Goal: Information Seeking & Learning: Find specific fact

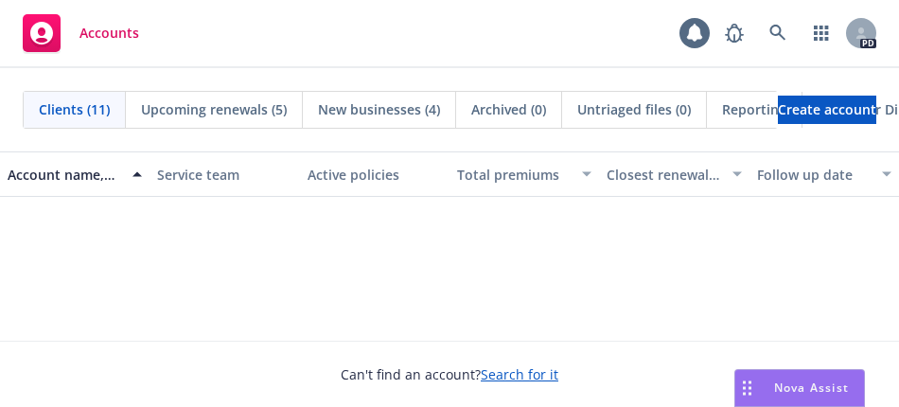
scroll to position [284, 0]
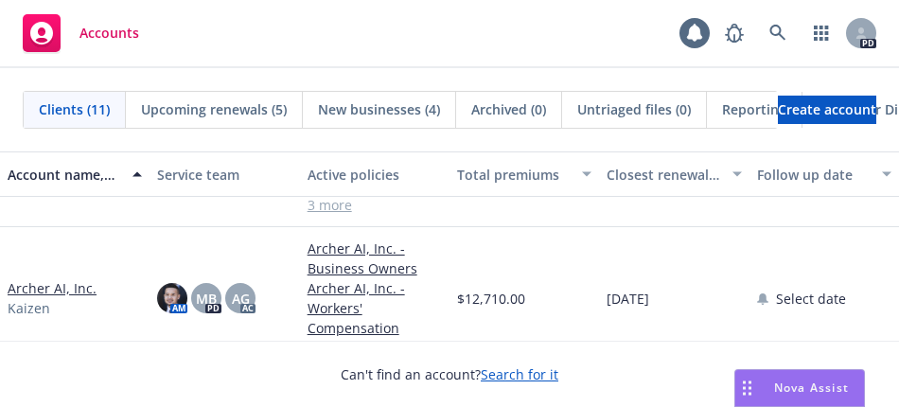
click at [785, 393] on span "Nova Assist" at bounding box center [811, 387] width 75 height 16
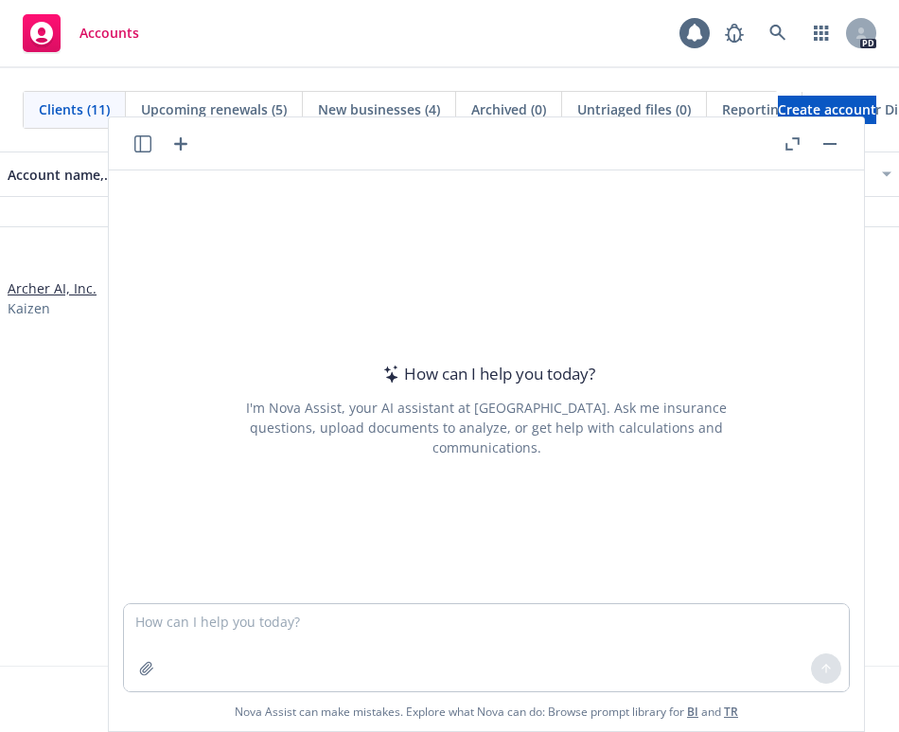
click at [151, 141] on button "button" at bounding box center [143, 143] width 23 height 23
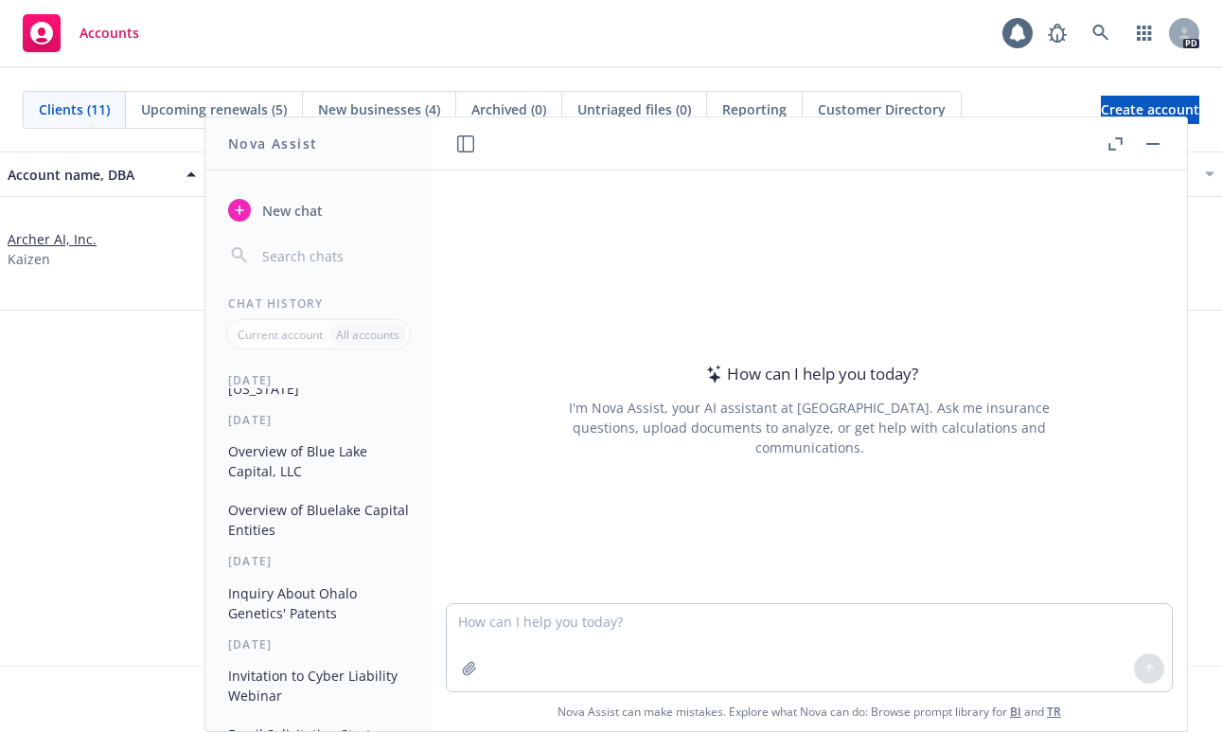
scroll to position [95, 0]
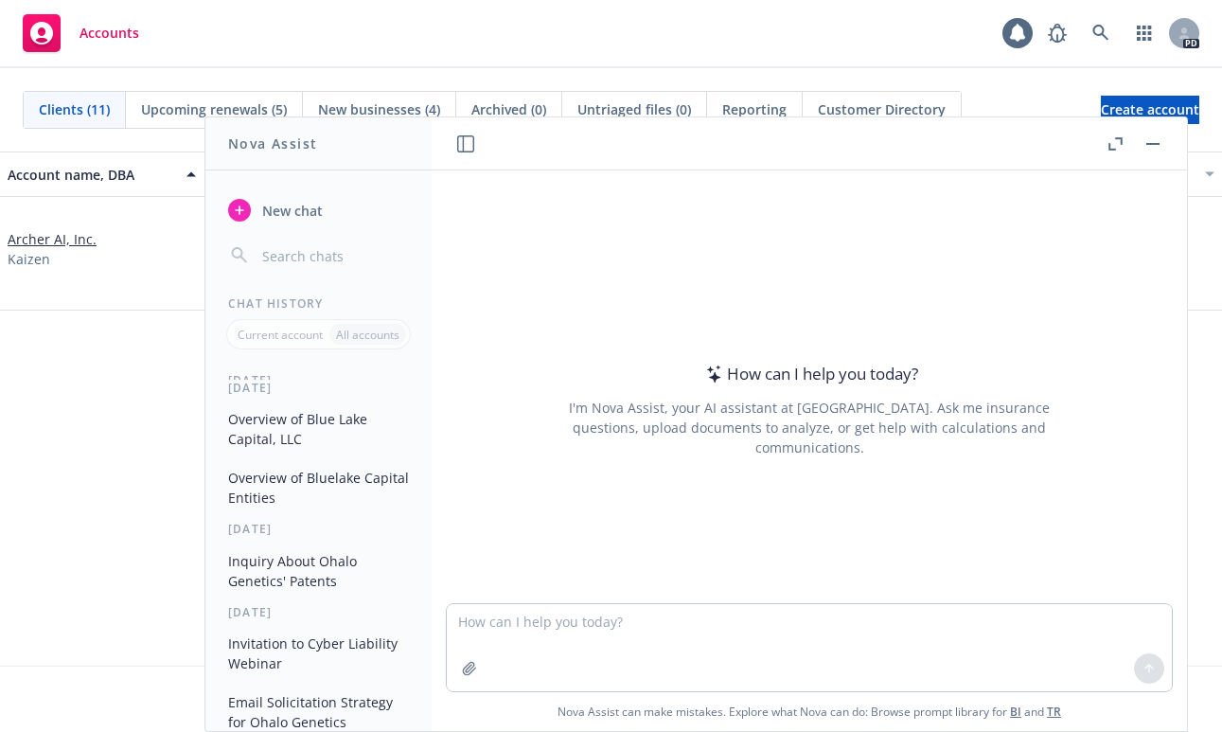
click at [319, 406] on button "Inquiry About Ohalo Genetics' Patents" at bounding box center [319, 570] width 196 height 51
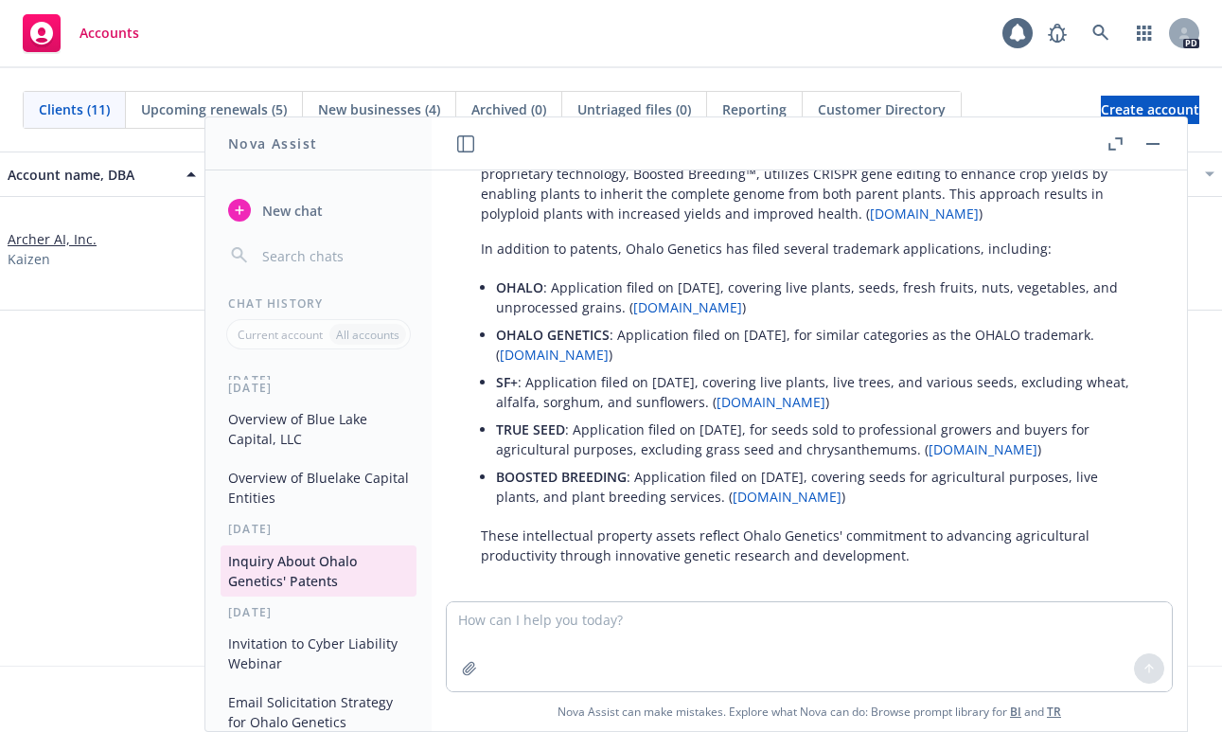
scroll to position [124, 0]
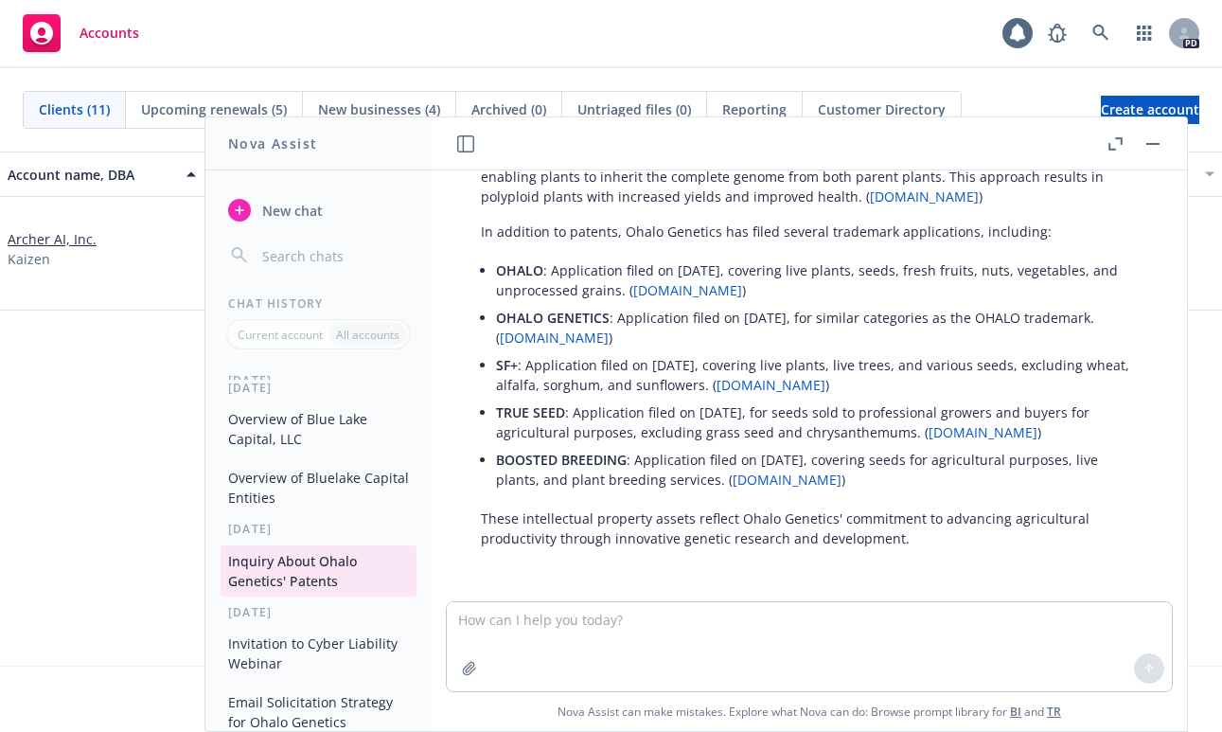
click at [609, 332] on link "[DOMAIN_NAME]" at bounding box center [554, 337] width 109 height 18
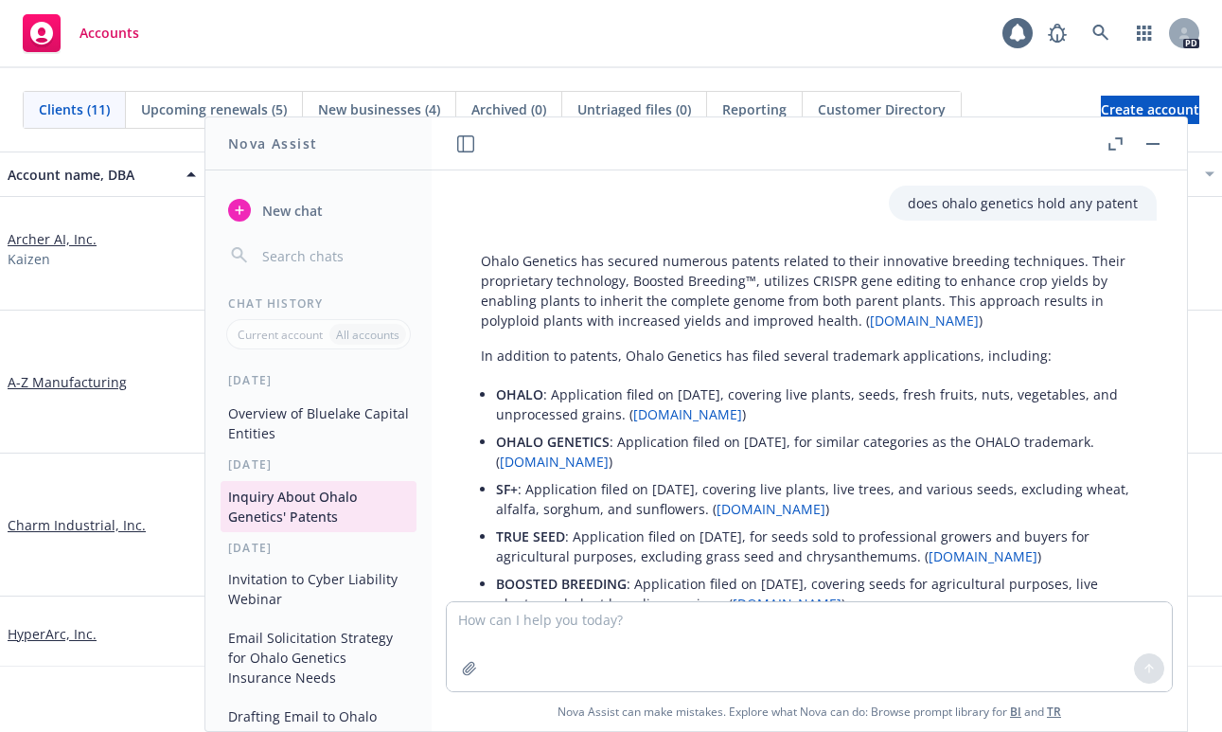
scroll to position [189, 0]
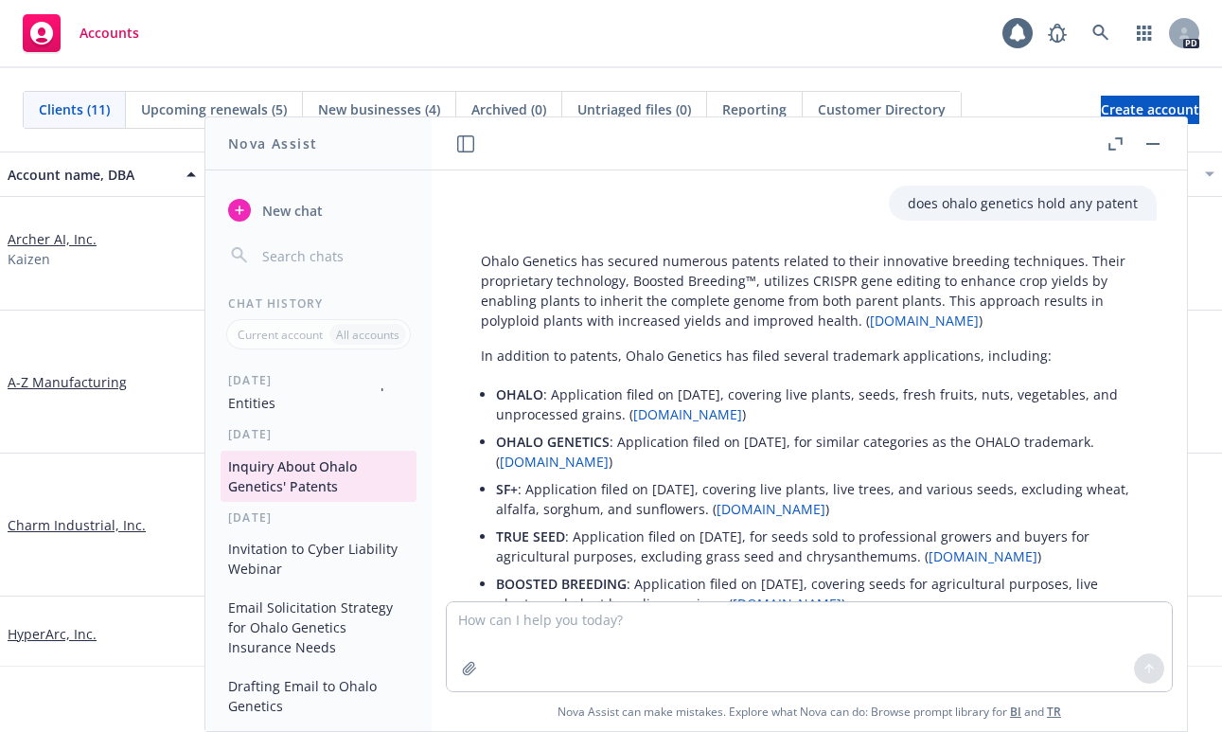
click at [315, 406] on button "Email Solicitation Strategy for Ohalo Genetics Insurance Needs" at bounding box center [319, 626] width 196 height 71
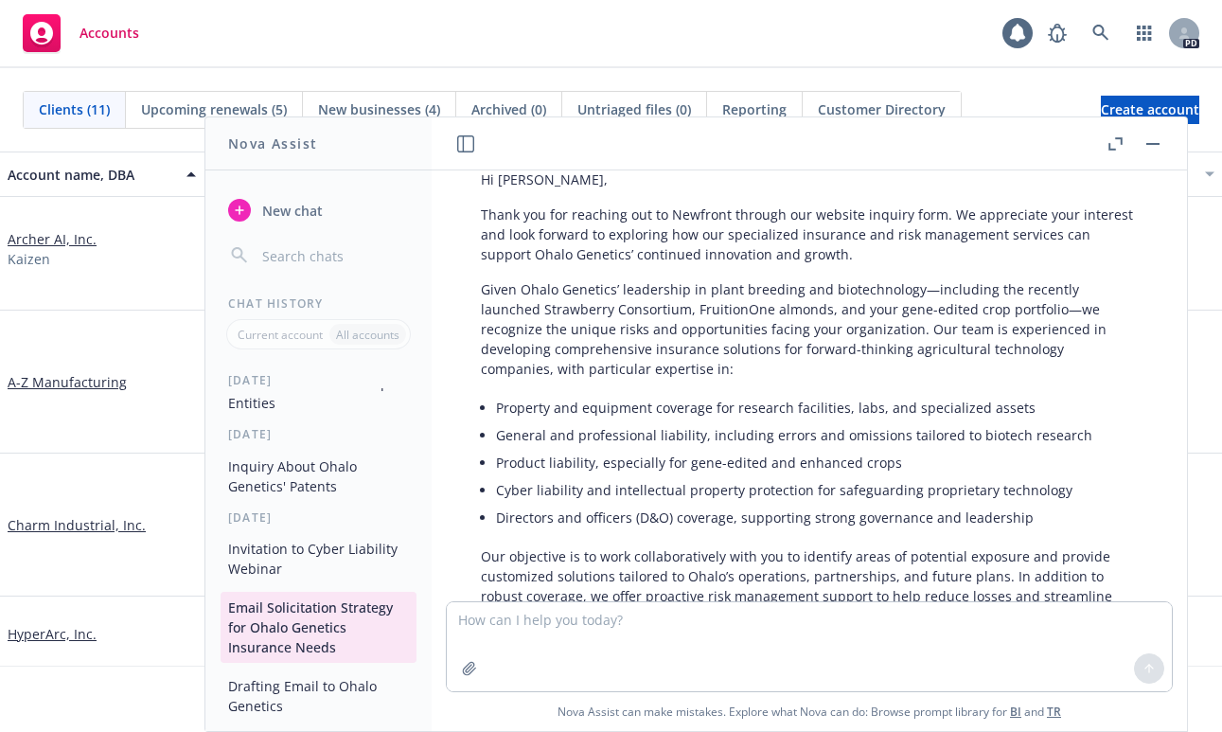
scroll to position [4546, 0]
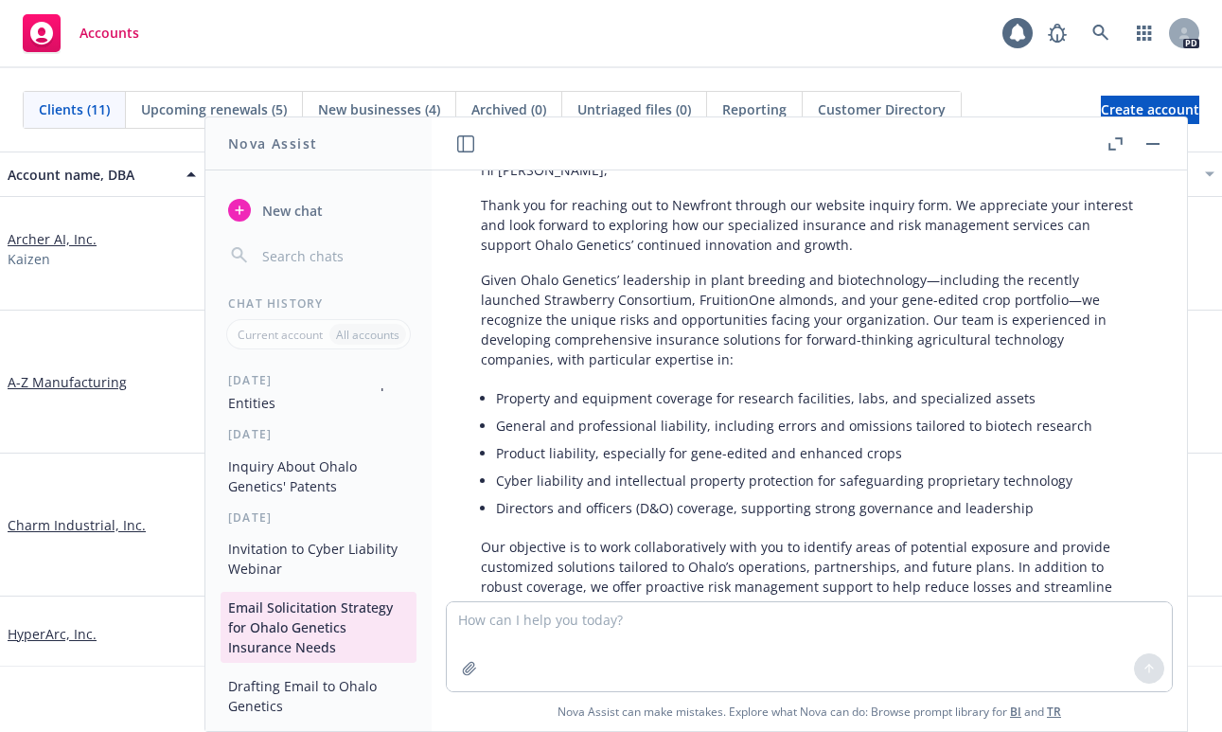
click at [322, 406] on button "Inquiry About Ohalo Genetics' Patents" at bounding box center [319, 475] width 196 height 51
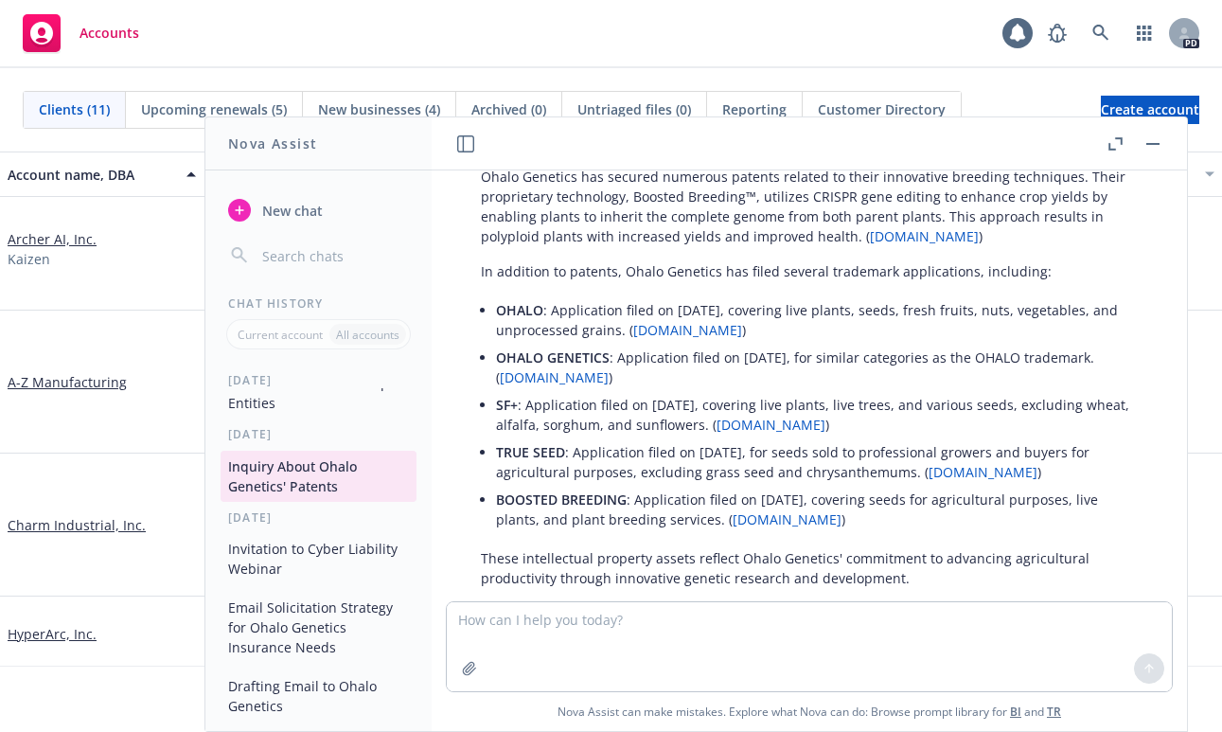
scroll to position [124, 0]
